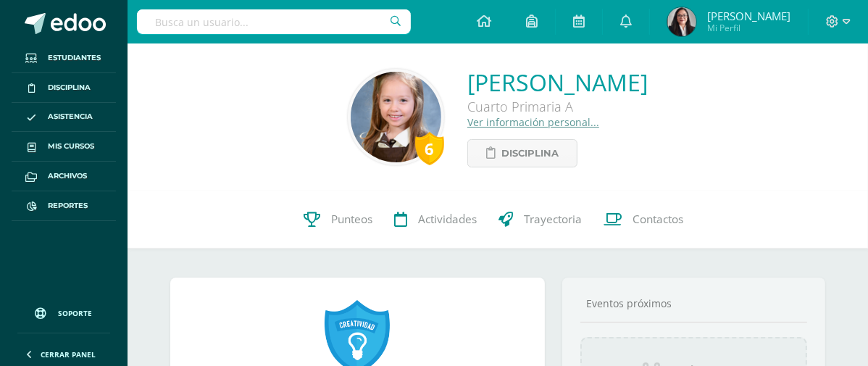
click at [283, 22] on input "text" at bounding box center [274, 21] width 274 height 25
type input "[PERSON_NAME]"
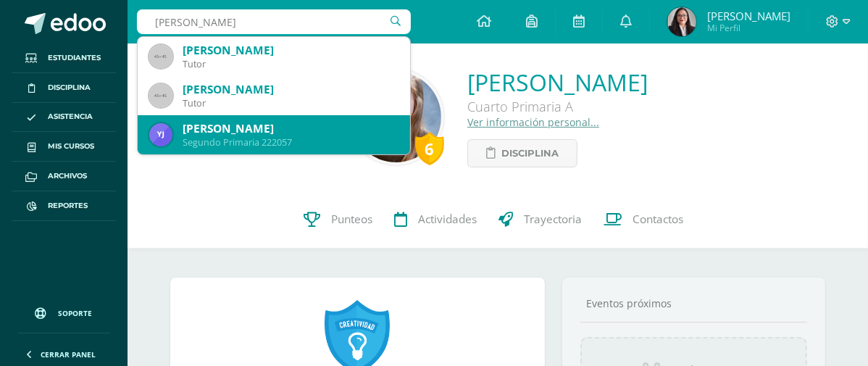
click at [207, 141] on div "Segundo Primaria 222057" at bounding box center [291, 142] width 216 height 12
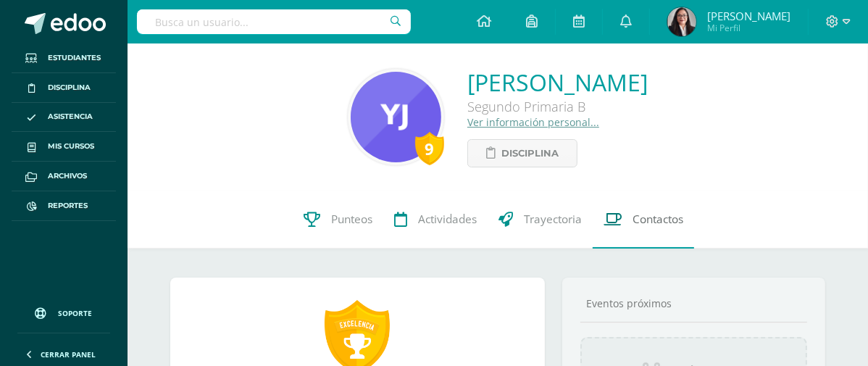
click at [651, 222] on span "Contactos" at bounding box center [657, 218] width 51 height 15
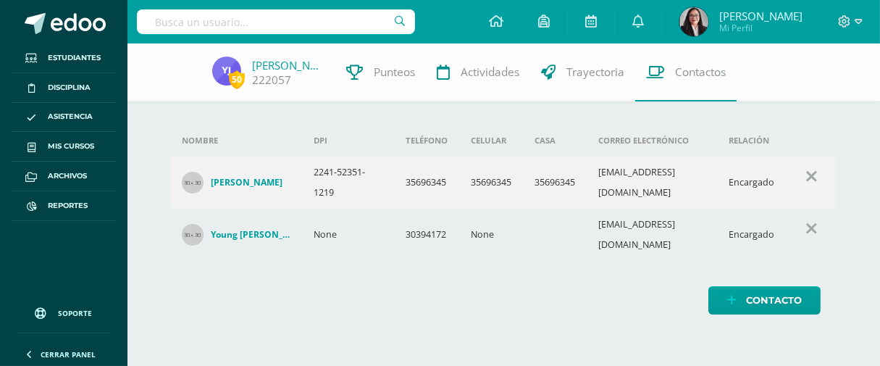
click at [339, 314] on div "Nombre DPI Teléfono Celular Casa Correo electrónico Relación [PERSON_NAME] 2241…" at bounding box center [503, 193] width 713 height 300
click at [514, 300] on div "Contacto" at bounding box center [503, 300] width 667 height 28
